Goal: Information Seeking & Learning: Learn about a topic

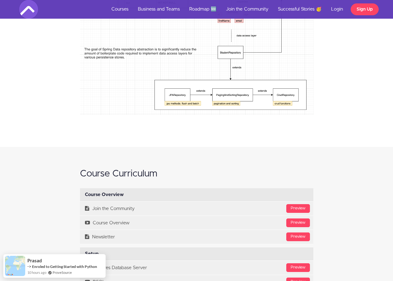
scroll to position [1651, 0]
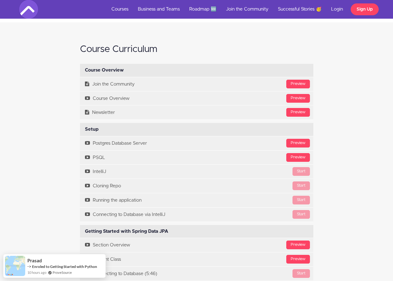
drag, startPoint x: 82, startPoint y: 69, endPoint x: 140, endPoint y: 68, distance: 58.6
click at [140, 68] on div "Course Overview Available in days days after you enroll" at bounding box center [197, 70] width 234 height 13
drag, startPoint x: 97, startPoint y: 132, endPoint x: 60, endPoint y: 128, distance: 37.3
click at [60, 128] on div "Course Curriculum Course Overview Available in days days after you enroll [GEOG…" at bounding box center [197, 206] width 364 height 336
copy div "Setup"
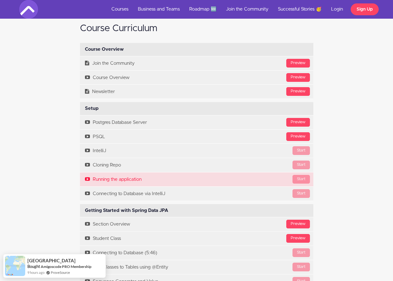
scroll to position [1682, 0]
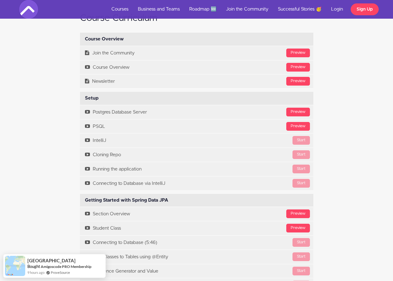
drag, startPoint x: 171, startPoint y: 202, endPoint x: 66, endPoint y: 198, distance: 105.3
click at [66, 198] on div "Course Curriculum Course Overview Available in days days after you enroll [GEOG…" at bounding box center [197, 175] width 364 height 336
copy div "Getting Started with Spring Data JPA"
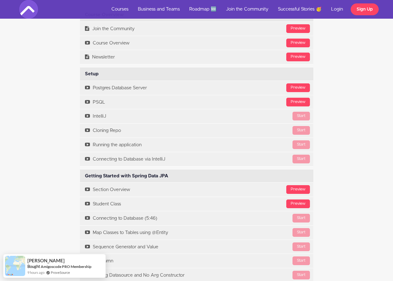
scroll to position [1838, 0]
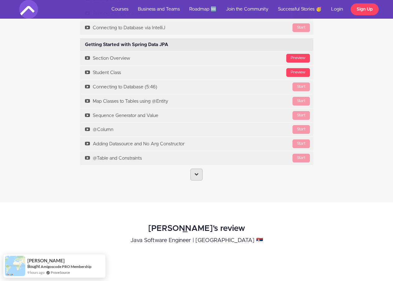
click at [202, 177] on link at bounding box center [197, 175] width 12 height 12
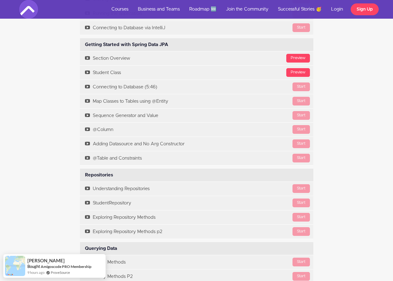
drag, startPoint x: 130, startPoint y: 177, endPoint x: 80, endPoint y: 175, distance: 49.9
click at [80, 175] on div "Repositories Available in days days after you enroll" at bounding box center [197, 175] width 234 height 13
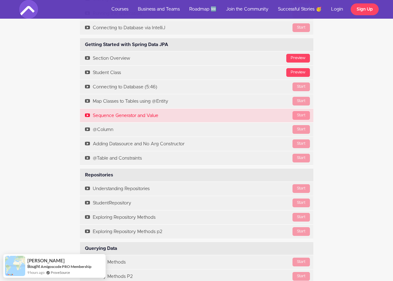
copy div "Repositories"
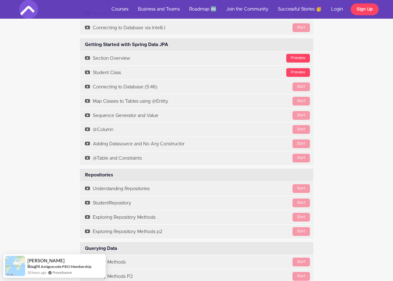
scroll to position [1869, 0]
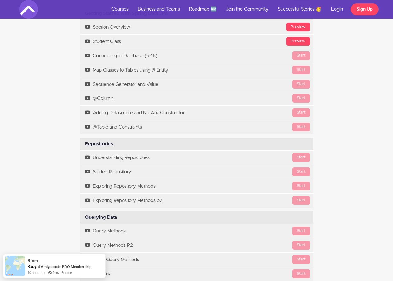
drag, startPoint x: 152, startPoint y: 217, endPoint x: 64, endPoint y: 212, distance: 88.6
copy div "Querying Data"
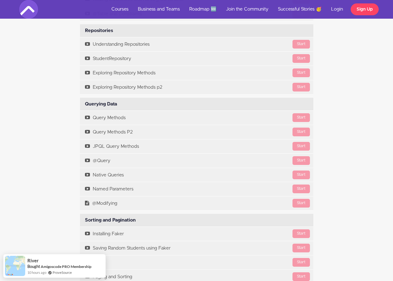
scroll to position [1993, 0]
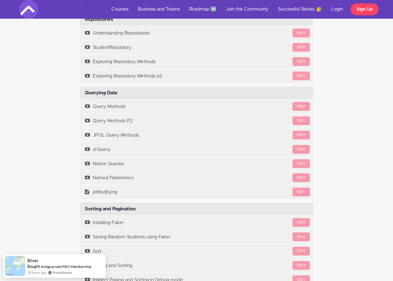
drag, startPoint x: 143, startPoint y: 210, endPoint x: 52, endPoint y: 203, distance: 91.8
click at [52, 203] on div "Course Curriculum Course Overview Available in days days after you enroll [GEOG…" at bounding box center [197, 258] width 364 height 1126
copy div "Sorting and Pagination"
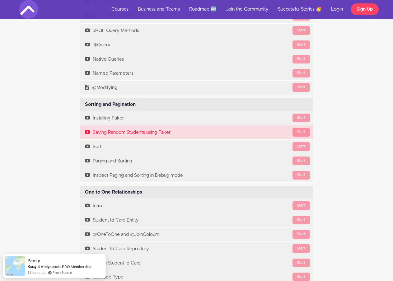
scroll to position [2118, 0]
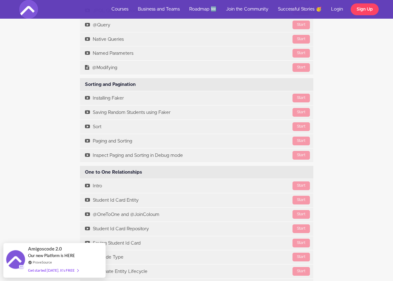
drag, startPoint x: 148, startPoint y: 168, endPoint x: 78, endPoint y: 167, distance: 70.4
click at [78, 167] on div "One to One Relationships Available in days days after you enroll Start Intro St…" at bounding box center [196, 251] width 243 height 170
copy div "One to One Relationships"
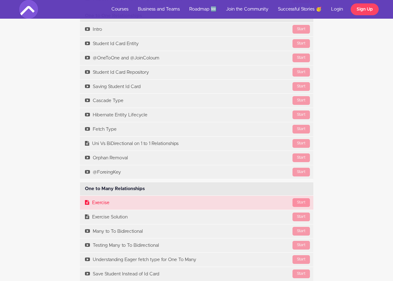
scroll to position [2305, 0]
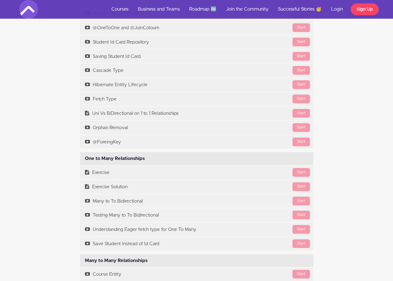
drag, startPoint x: 131, startPoint y: 160, endPoint x: 53, endPoint y: 158, distance: 78.2
copy div "One to Many Relationships"
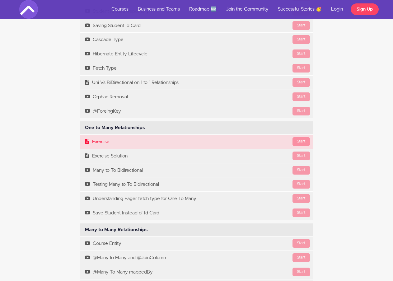
scroll to position [2336, 0]
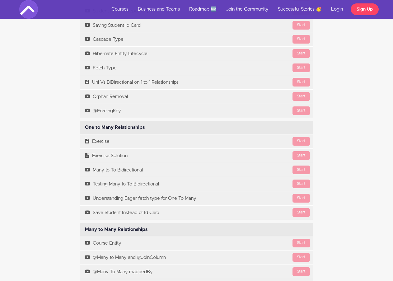
drag, startPoint x: 151, startPoint y: 229, endPoint x: 86, endPoint y: 235, distance: 65.0
click at [86, 235] on div "Many to Many Relationships Available in days days after you enroll" at bounding box center [197, 229] width 234 height 13
copy div "Many to Many Relationships"
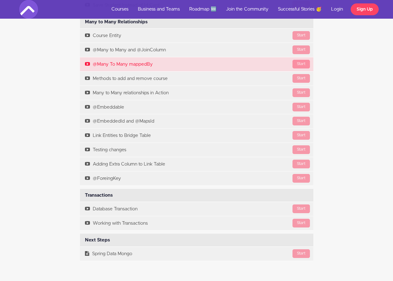
scroll to position [2554, 0]
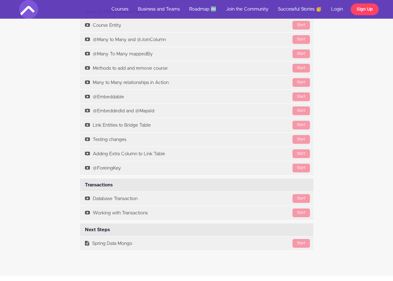
drag, startPoint x: 120, startPoint y: 186, endPoint x: 81, endPoint y: 185, distance: 39.3
click at [81, 185] on div "Transactions Available in days days after you enroll" at bounding box center [197, 185] width 234 height 13
